Goal: Task Accomplishment & Management: Manage account settings

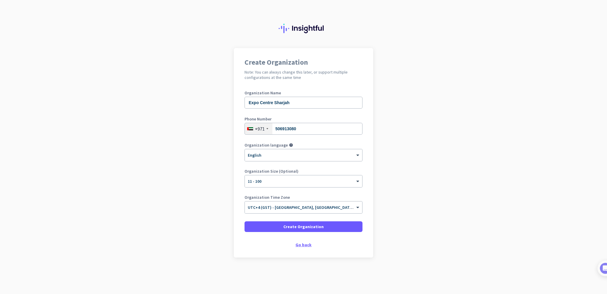
click at [309, 243] on div "Go back" at bounding box center [303, 244] width 118 height 4
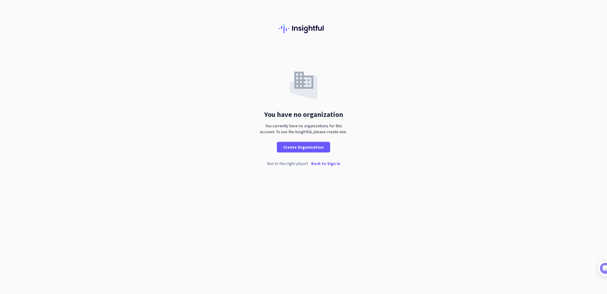
click at [324, 162] on p "Back to Sign In" at bounding box center [325, 163] width 29 height 4
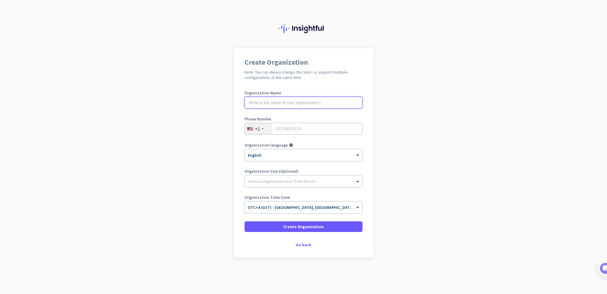
click at [270, 103] on input "text" at bounding box center [303, 103] width 118 height 12
type input "Expo Centre Sharjah"
click at [252, 134] on div "+1" at bounding box center [259, 128] width 28 height 11
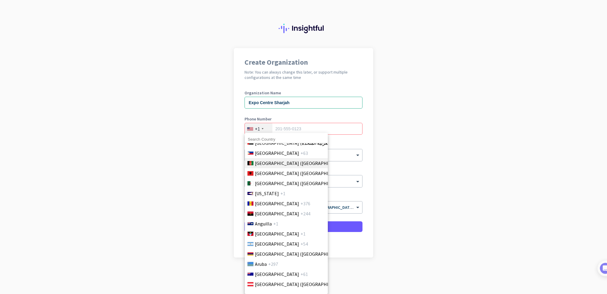
scroll to position [59, 0]
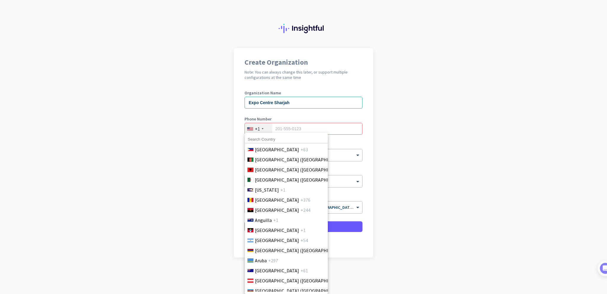
click at [287, 140] on input at bounding box center [286, 139] width 83 height 8
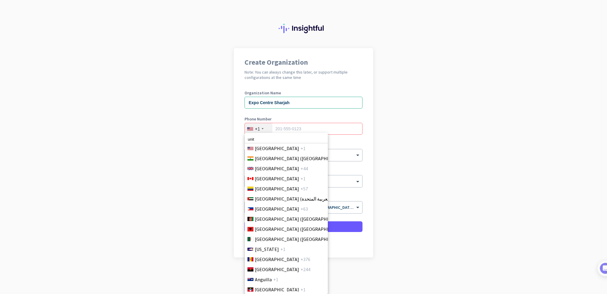
scroll to position [0, 0]
type input "unit"
click at [283, 200] on span "United Arab Emirates (‫الإمارات العربية المتحدة‬‎)" at bounding box center [302, 198] width 94 height 7
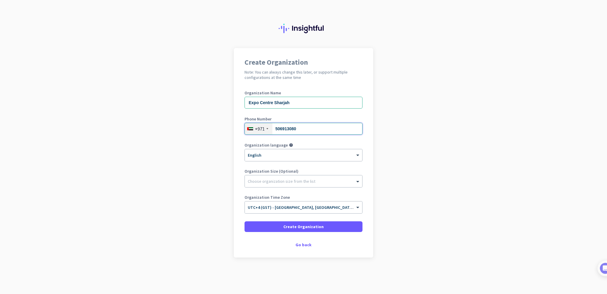
type input "506913080"
click at [334, 181] on div at bounding box center [303, 180] width 117 height 6
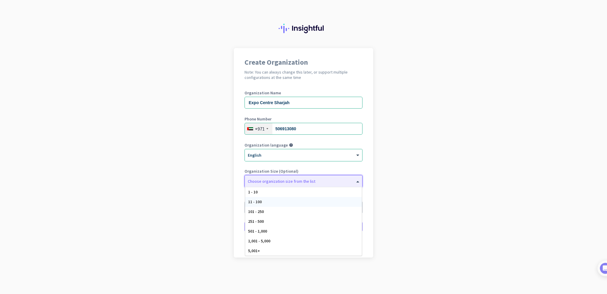
click at [305, 200] on div "11 - 100" at bounding box center [303, 202] width 117 height 10
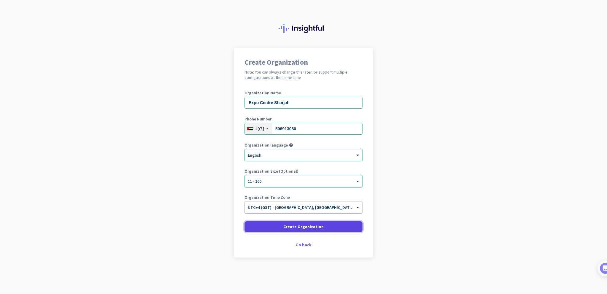
click at [315, 228] on span "Create Organization" at bounding box center [303, 226] width 40 height 6
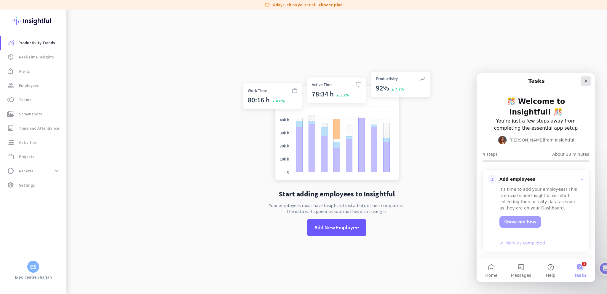
click at [587, 82] on icon "Close" at bounding box center [585, 81] width 5 height 5
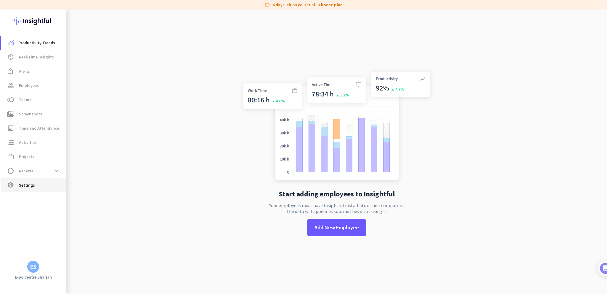
click at [45, 184] on span "settings Settings" at bounding box center [34, 184] width 56 height 7
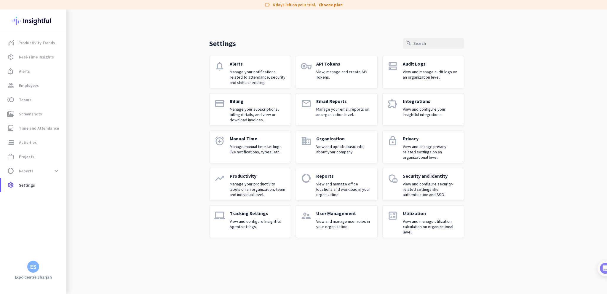
click at [254, 108] on p "Manage your subscriptions, billing details, and view or download invoices." at bounding box center [258, 114] width 56 height 16
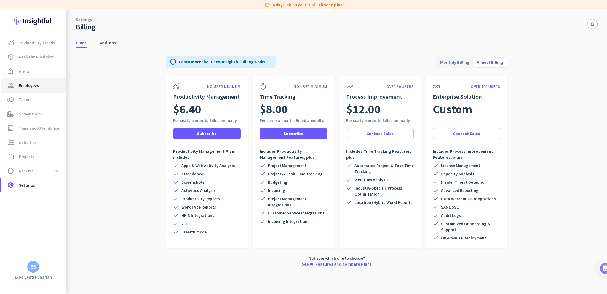
click at [38, 86] on span "Employees" at bounding box center [29, 85] width 20 height 7
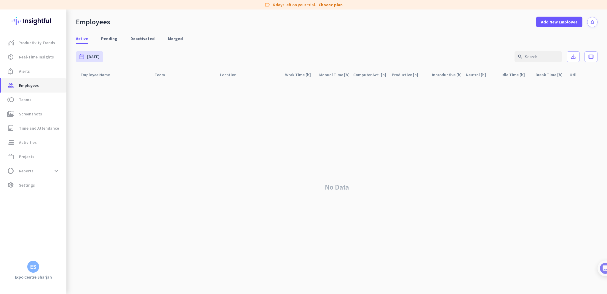
click at [33, 84] on span "Employees" at bounding box center [29, 85] width 20 height 7
click at [47, 167] on span "data_usage Reports expand_more" at bounding box center [34, 170] width 56 height 11
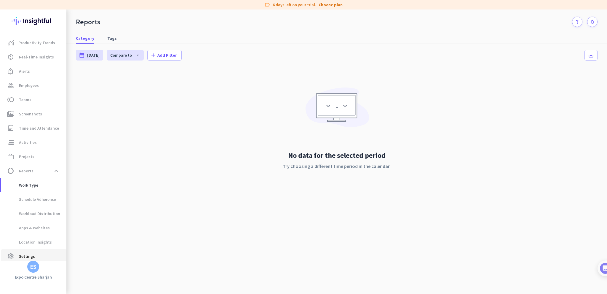
click at [23, 256] on span "Settings" at bounding box center [27, 255] width 16 height 7
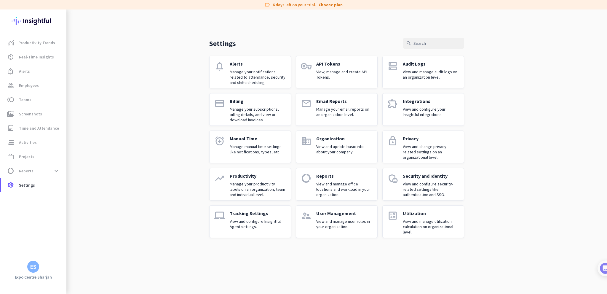
click at [240, 115] on p "Manage your subscriptions, billing details, and view or download invoices." at bounding box center [258, 114] width 56 height 16
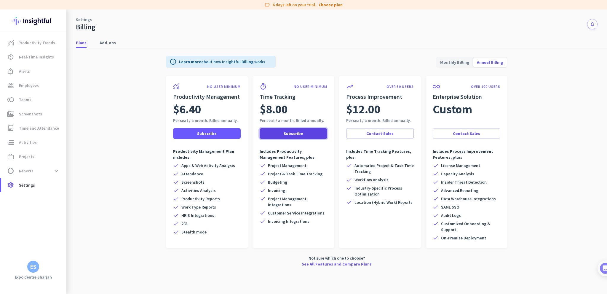
click at [293, 135] on span "Subscribe" at bounding box center [294, 133] width 20 height 6
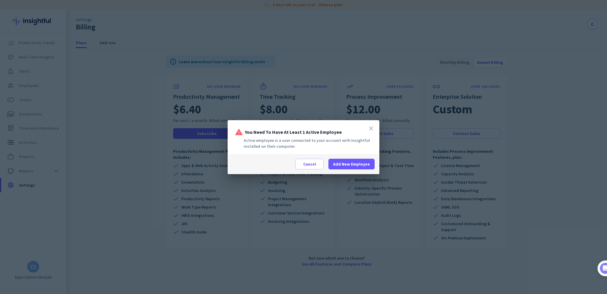
click at [371, 128] on icon "close" at bounding box center [370, 128] width 7 height 7
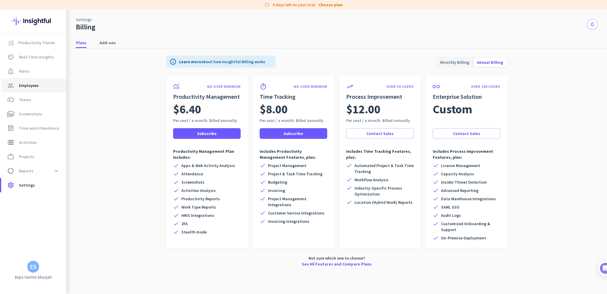
click at [50, 84] on span "group Employees" at bounding box center [34, 85] width 56 height 7
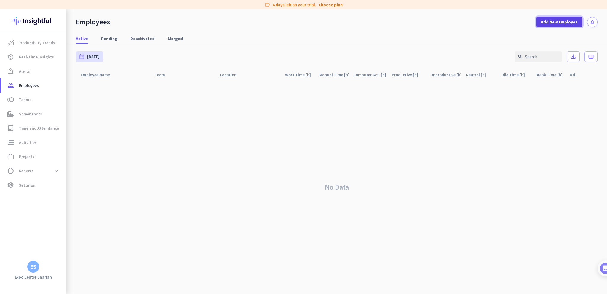
click at [544, 23] on span "Add New Employee" at bounding box center [559, 22] width 37 height 6
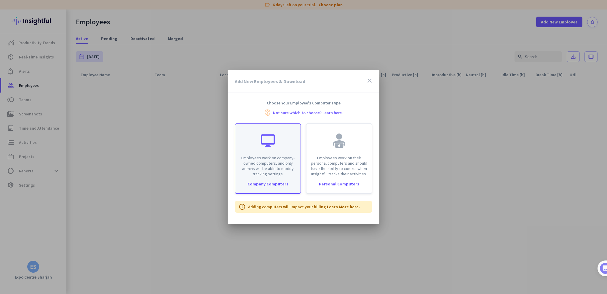
click at [269, 175] on p "Employees work on company-owned computers, and only admins will be able to modi…" at bounding box center [268, 165] width 58 height 21
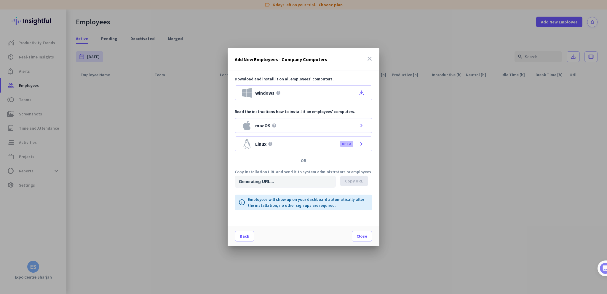
type input "https://app.insightful.io/#/installation/company?token=eyJhbGciOiJIUzI1NiIsInR5…"
